Goal: Task Accomplishment & Management: Manage account settings

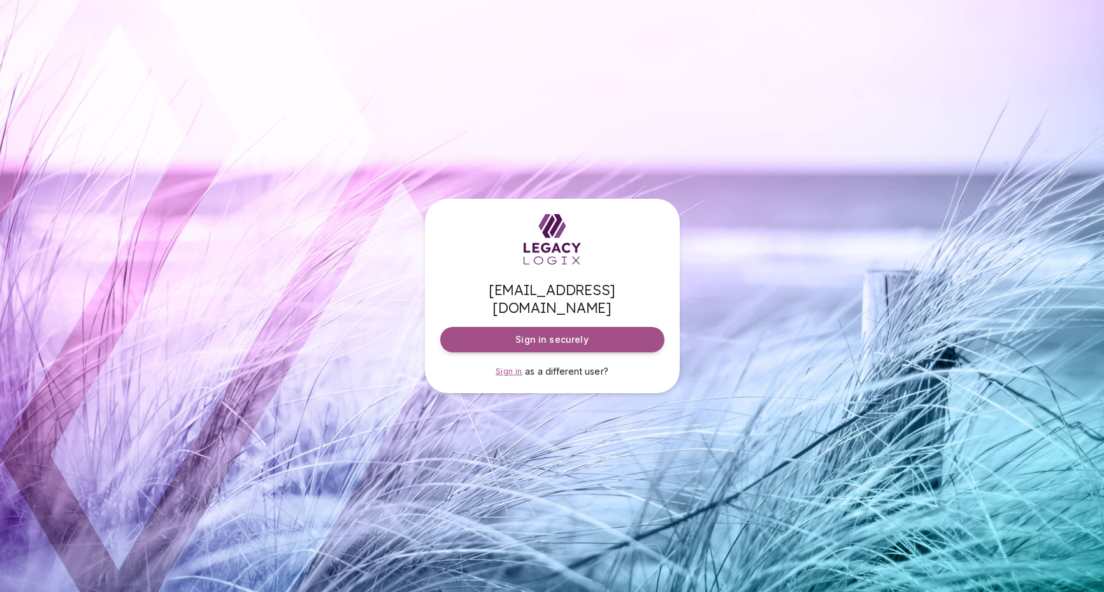
click at [504, 366] on span "Sign in" at bounding box center [509, 371] width 27 height 10
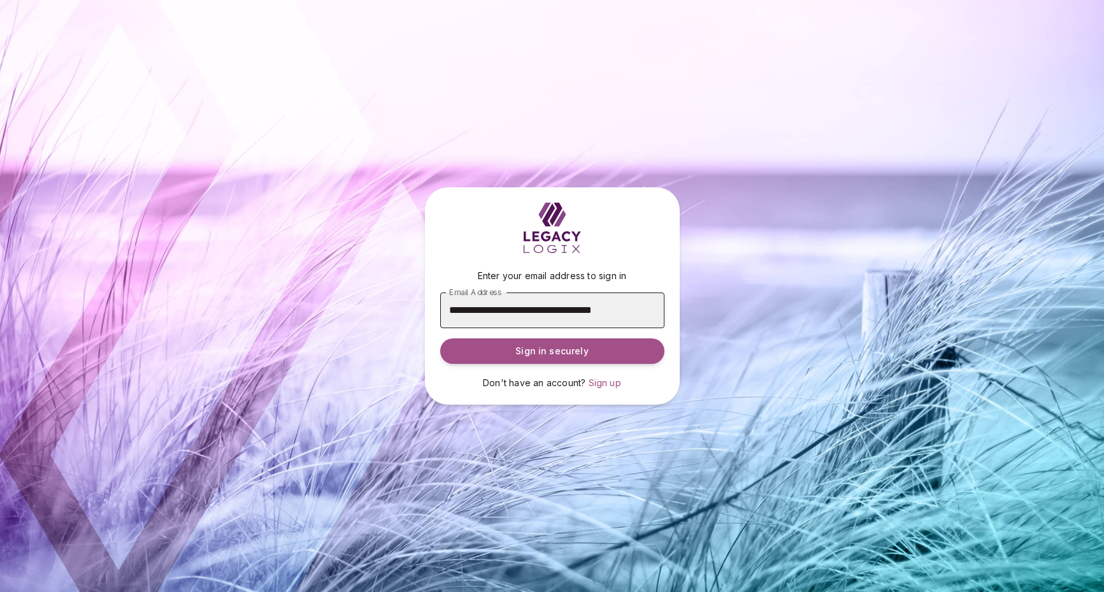
click at [541, 310] on input "**********" at bounding box center [552, 310] width 224 height 36
type input "**********"
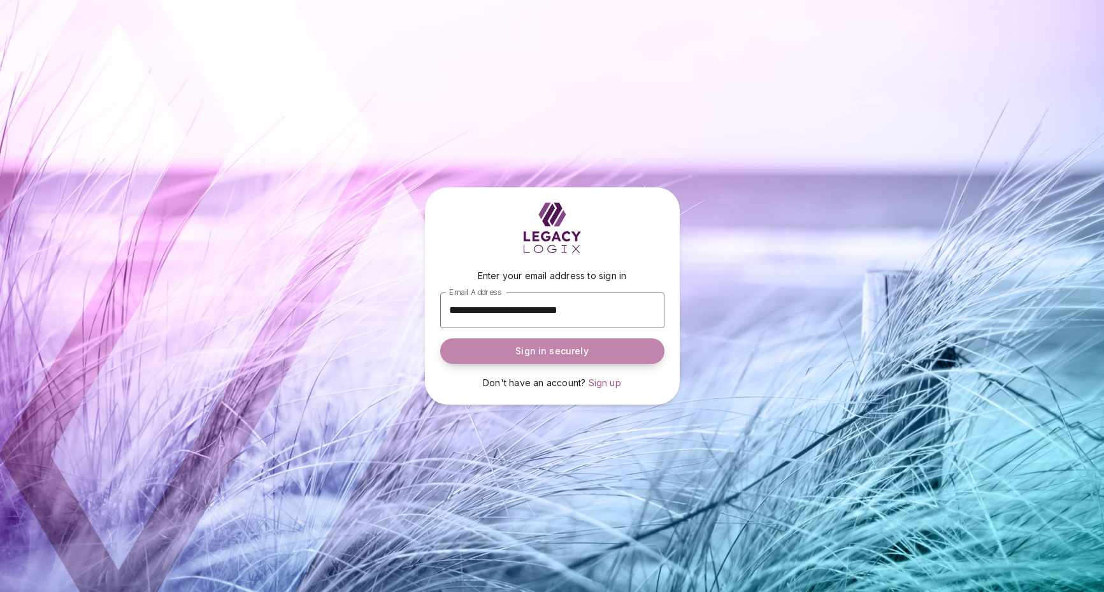
click at [542, 355] on span "Sign in securely" at bounding box center [551, 351] width 73 height 13
